Goal: Task Accomplishment & Management: Complete application form

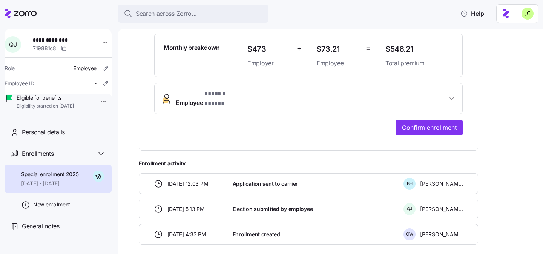
scroll to position [219, 0]
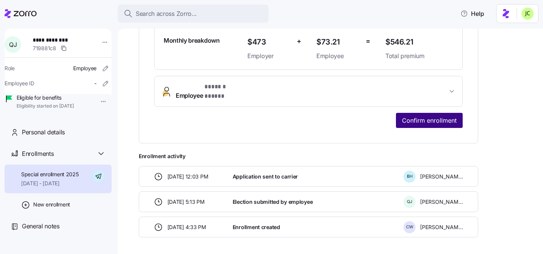
click at [427, 116] on span "Confirm enrollment" at bounding box center [429, 120] width 55 height 9
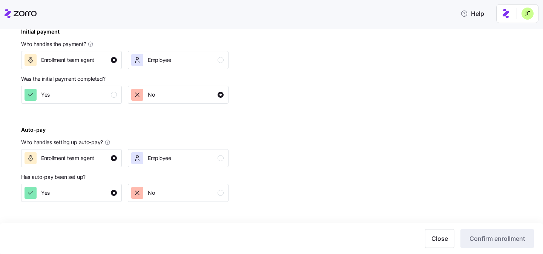
scroll to position [312, 0]
click at [115, 98] on div "button" at bounding box center [114, 95] width 6 height 6
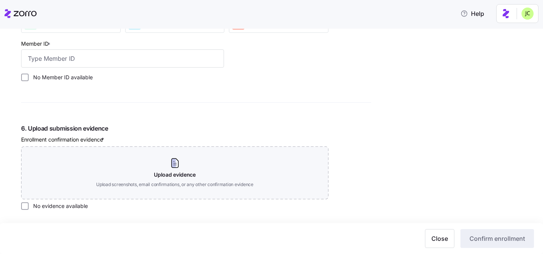
scroll to position [753, 0]
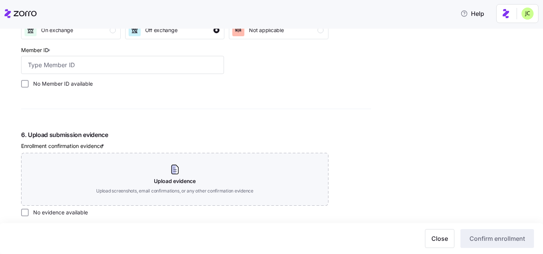
click at [67, 83] on label "No Member ID available" at bounding box center [61, 84] width 64 height 8
click at [29, 83] on input "No Member ID available" at bounding box center [25, 84] width 8 height 8
checkbox input "true"
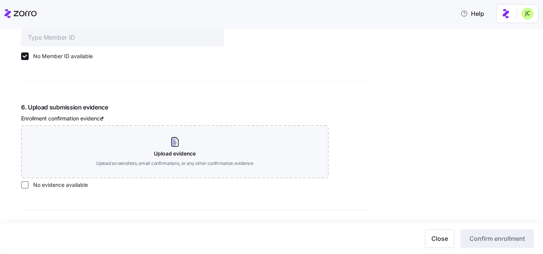
scroll to position [788, 0]
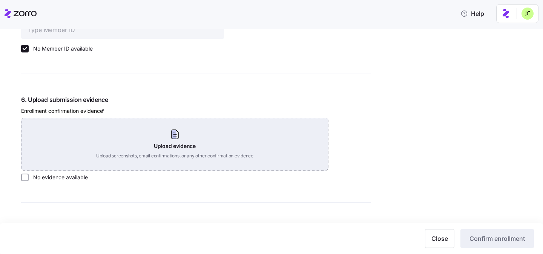
click at [151, 128] on div "Upload evidence Upload screenshots, email confirmations, or any other confirmat…" at bounding box center [174, 144] width 307 height 53
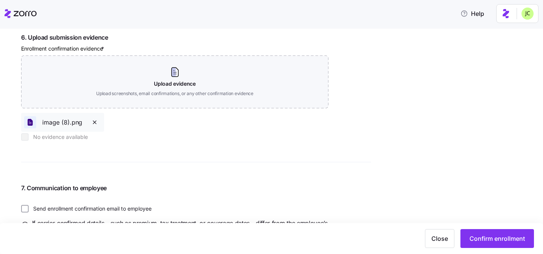
scroll to position [888, 0]
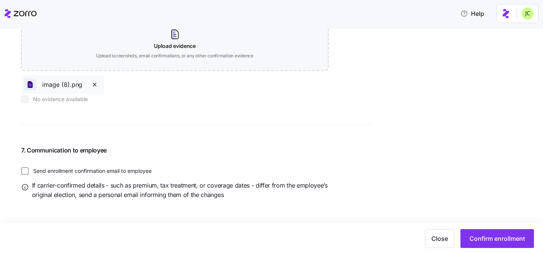
click at [127, 171] on label "Send enrollment confirmation email to employee" at bounding box center [90, 171] width 123 height 8
click at [29, 171] on input "Send enrollment confirmation email to employee" at bounding box center [25, 171] width 8 height 8
checkbox input "true"
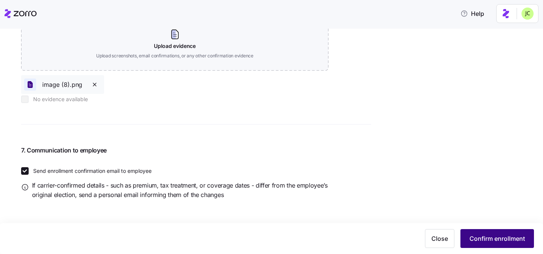
click at [515, 245] on button "Confirm enrollment" at bounding box center [496, 238] width 73 height 19
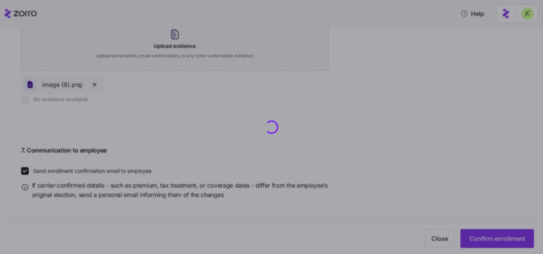
checkbox input "false"
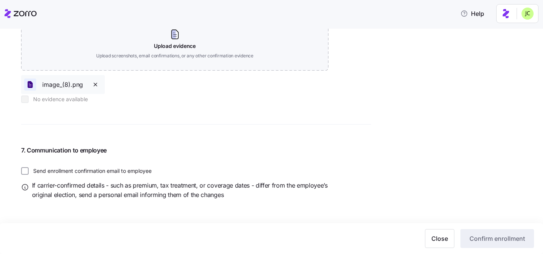
checkbox input "true"
